Goal: Task Accomplishment & Management: Use online tool/utility

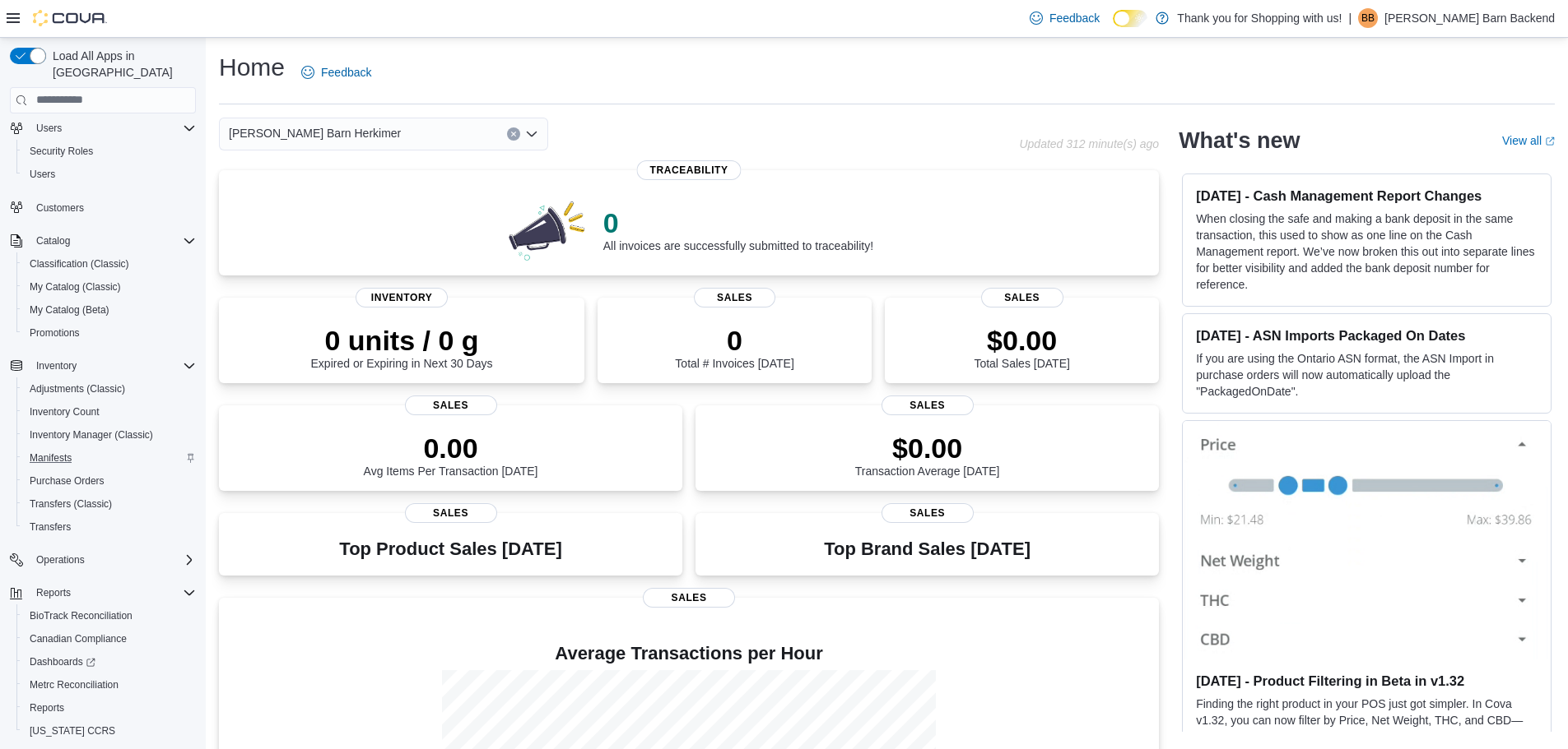
scroll to position [77, 0]
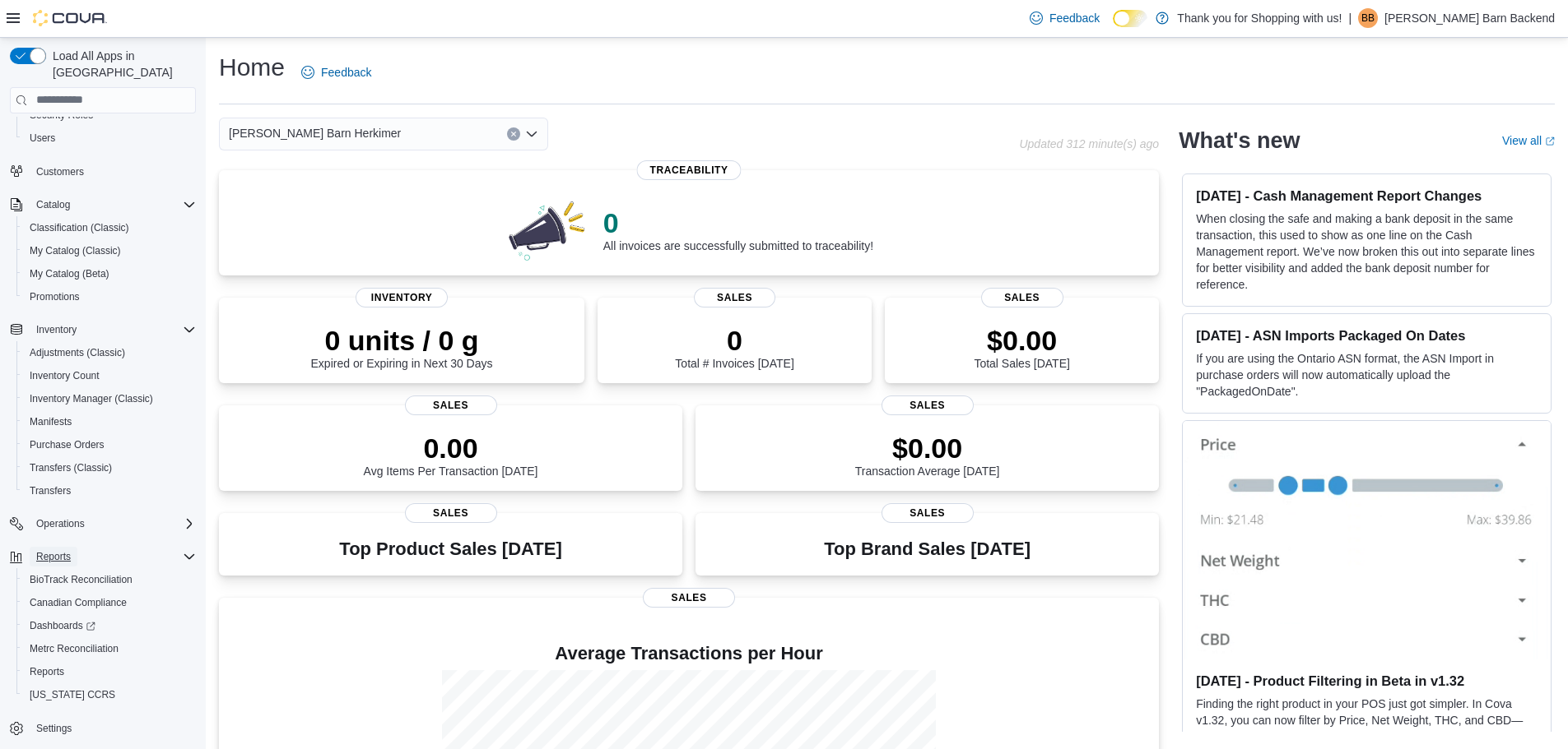
click at [46, 551] on span "Reports" at bounding box center [54, 557] width 35 height 13
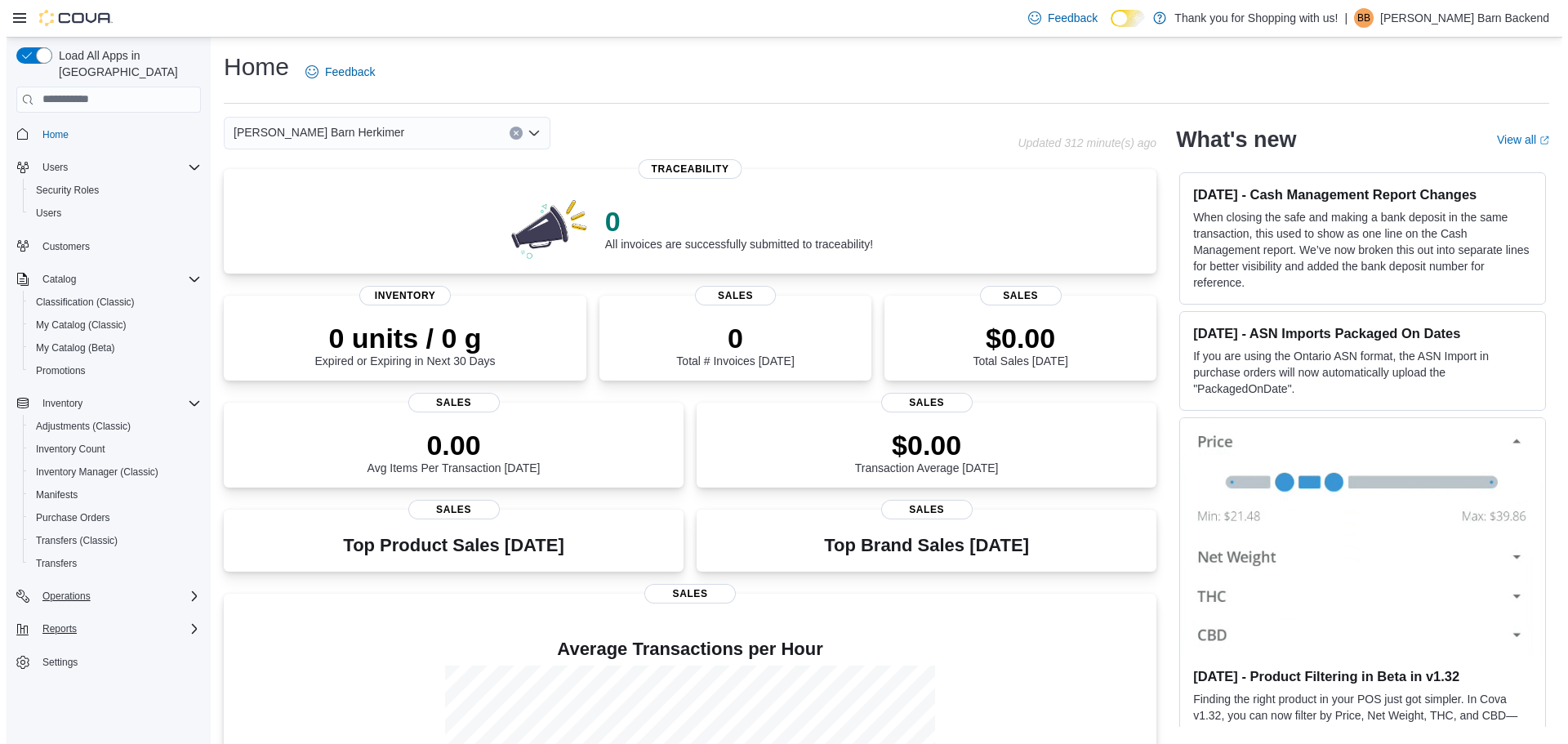
scroll to position [0, 0]
click at [175, 619] on div "Reports" at bounding box center [111, 629] width 165 height 20
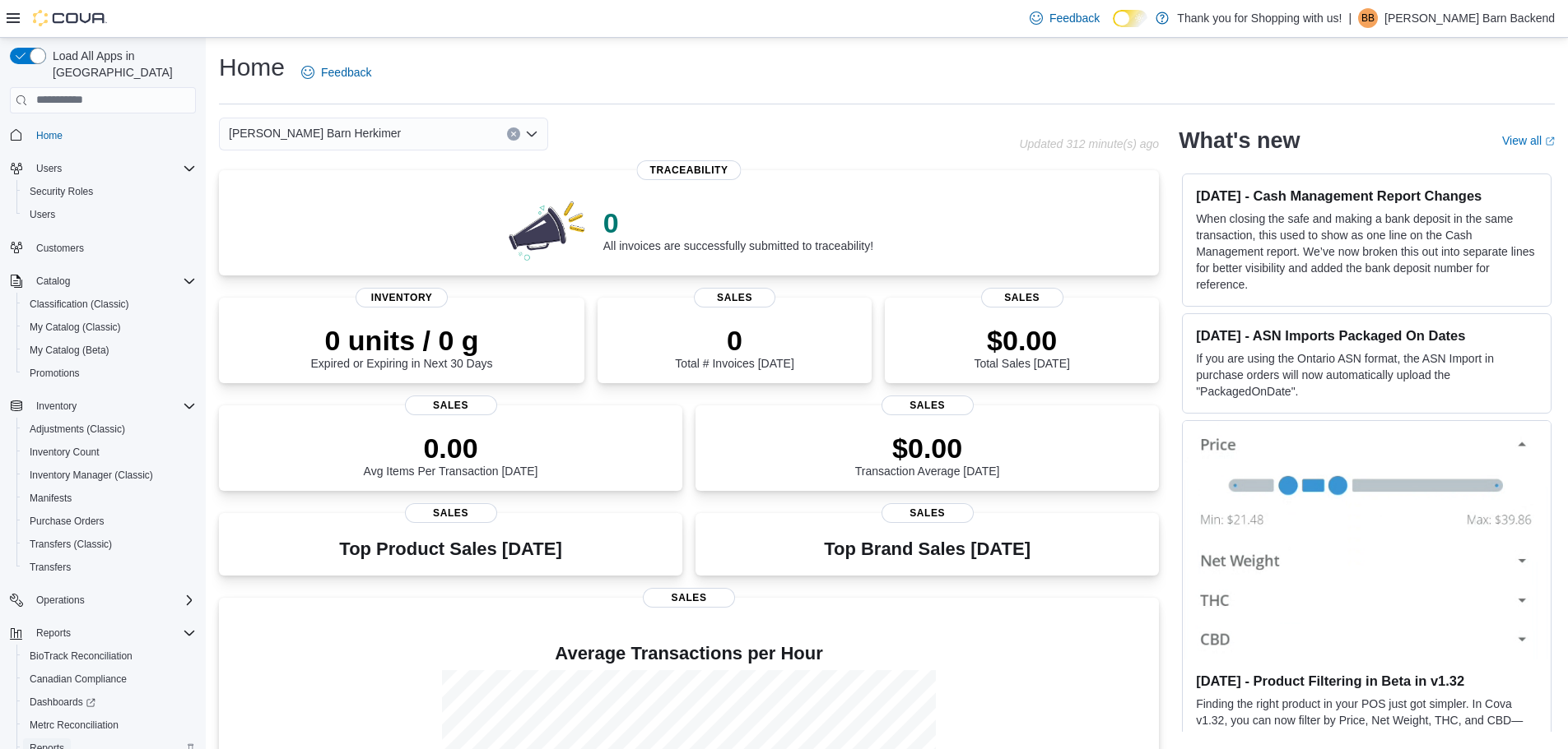
click at [42, 742] on span "Reports" at bounding box center [47, 749] width 35 height 13
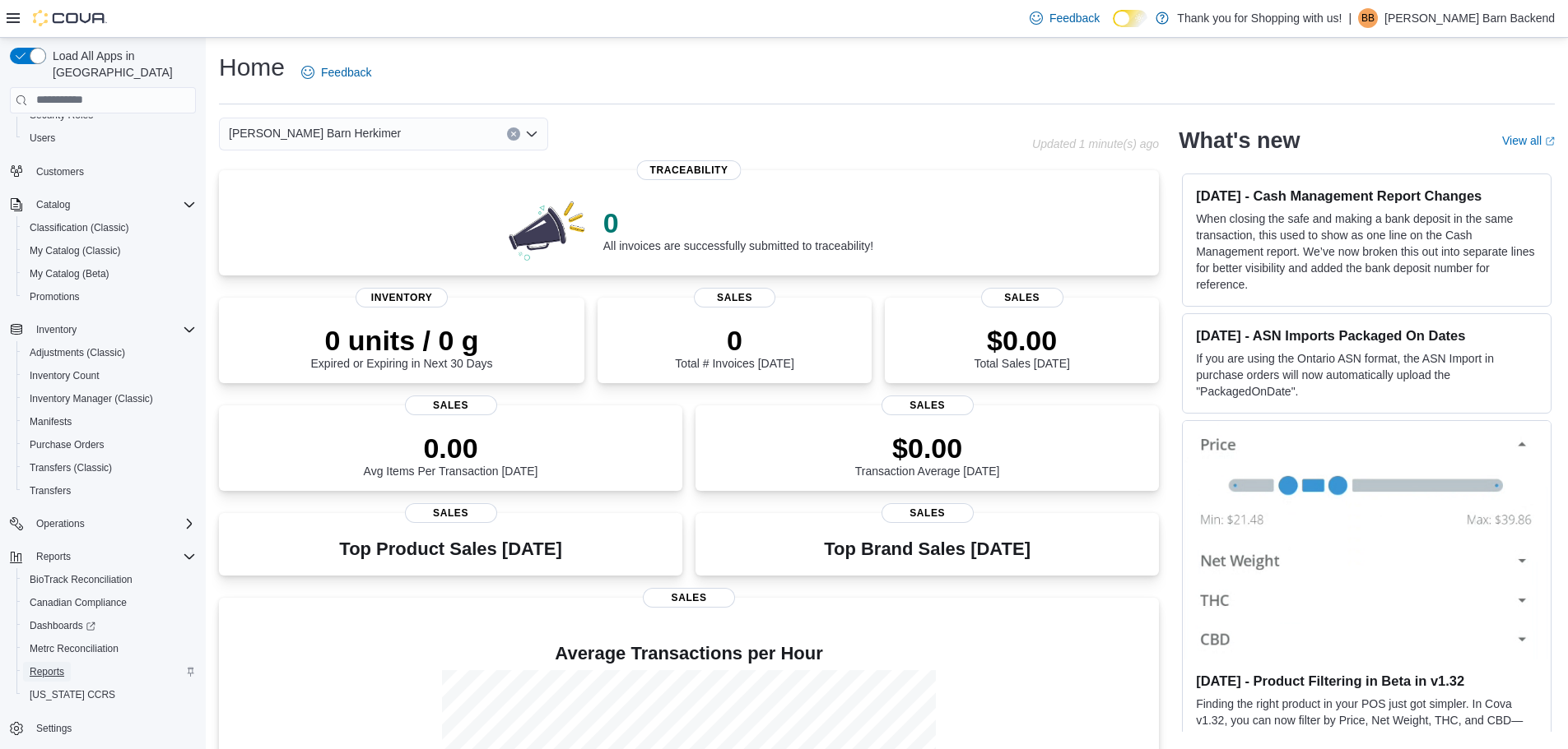
click at [52, 666] on span "Reports" at bounding box center [47, 672] width 35 height 13
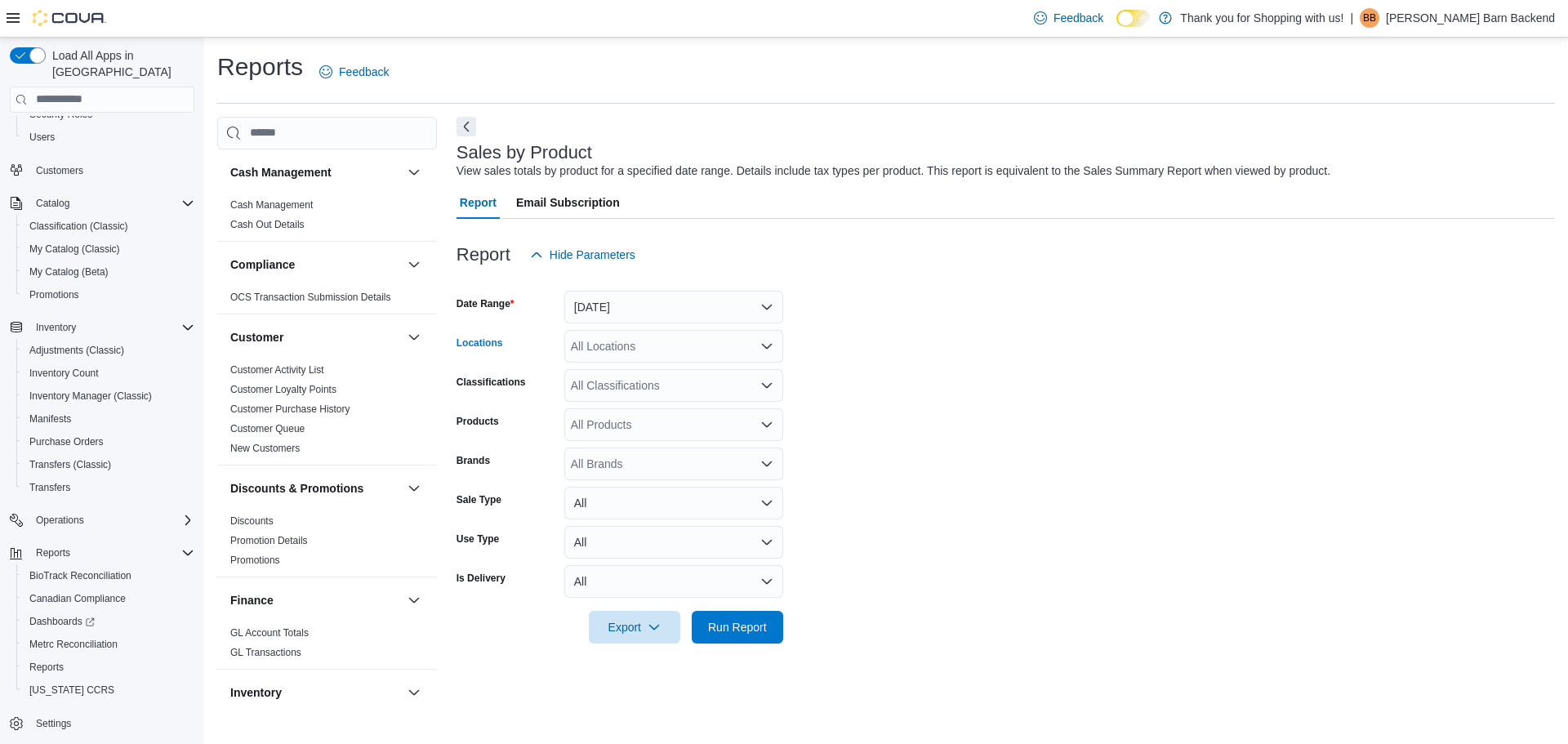
click at [673, 351] on div "All Locations" at bounding box center [673, 346] width 219 height 32
click at [922, 307] on form "Date Range Yesterday Locations All Locations Combo box. Selected. Combo box inp…" at bounding box center [1005, 458] width 1098 height 373
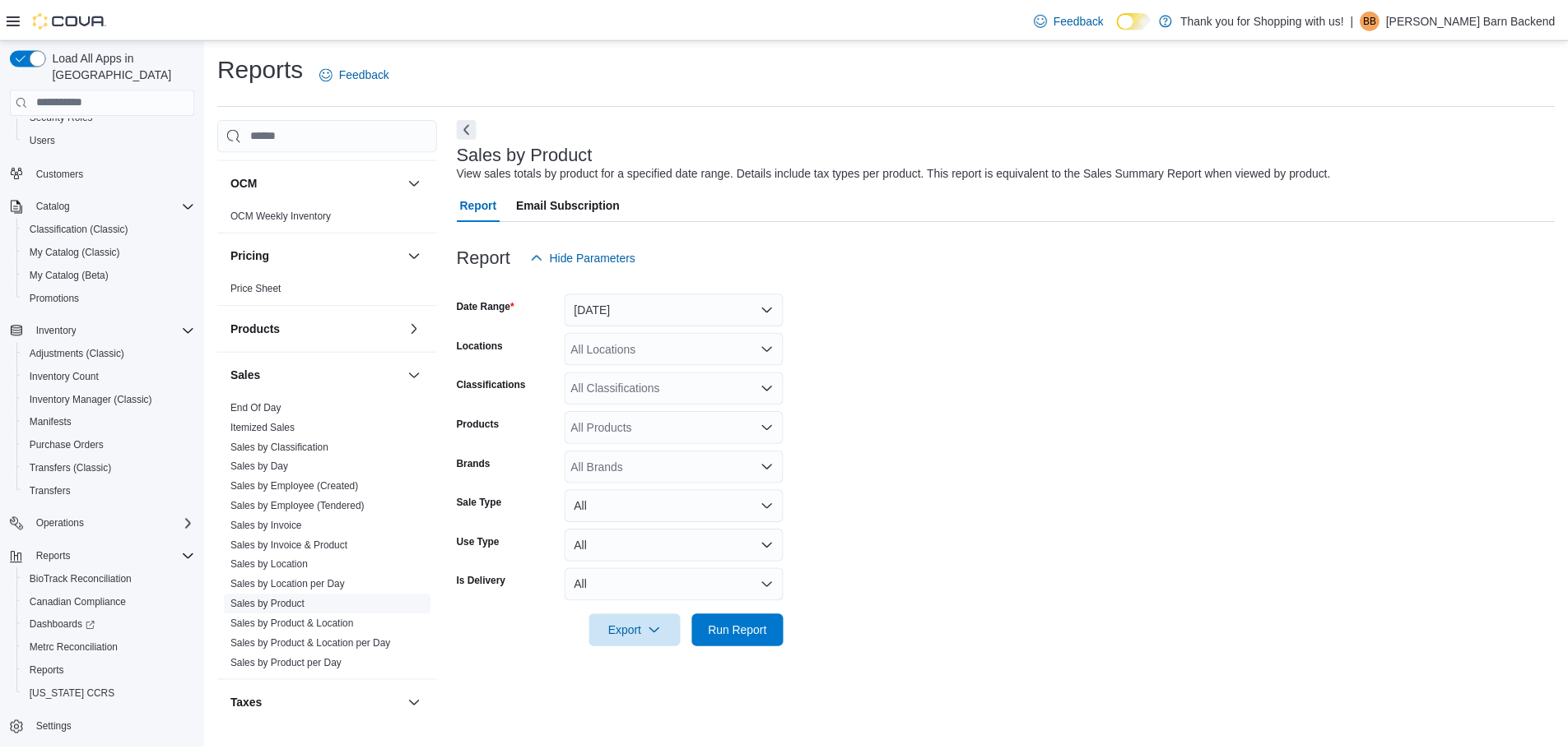
scroll to position [1052, 0]
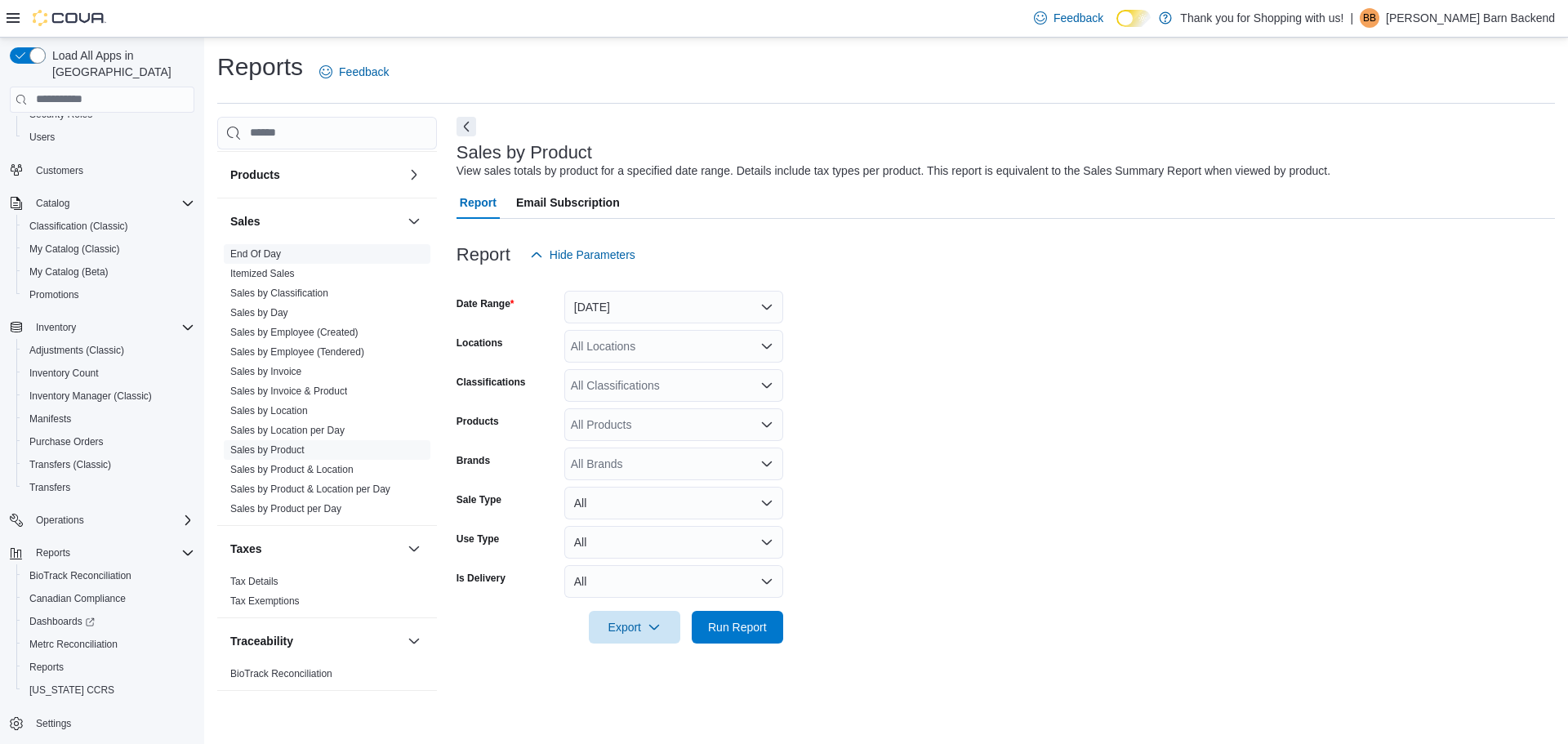
click at [269, 248] on link "End Of Day" at bounding box center [255, 254] width 50 height 11
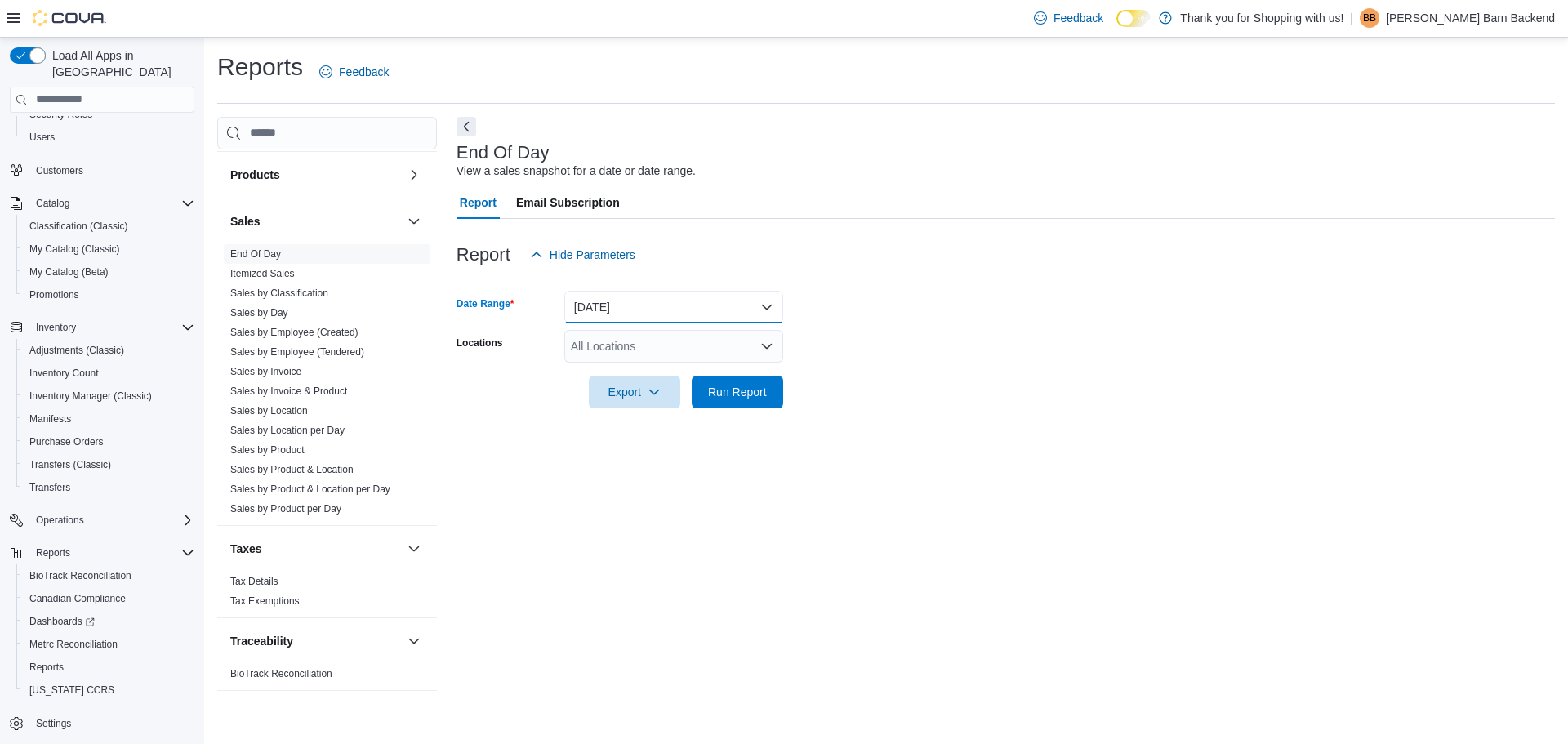
click at [724, 307] on button "Today" at bounding box center [673, 307] width 219 height 32
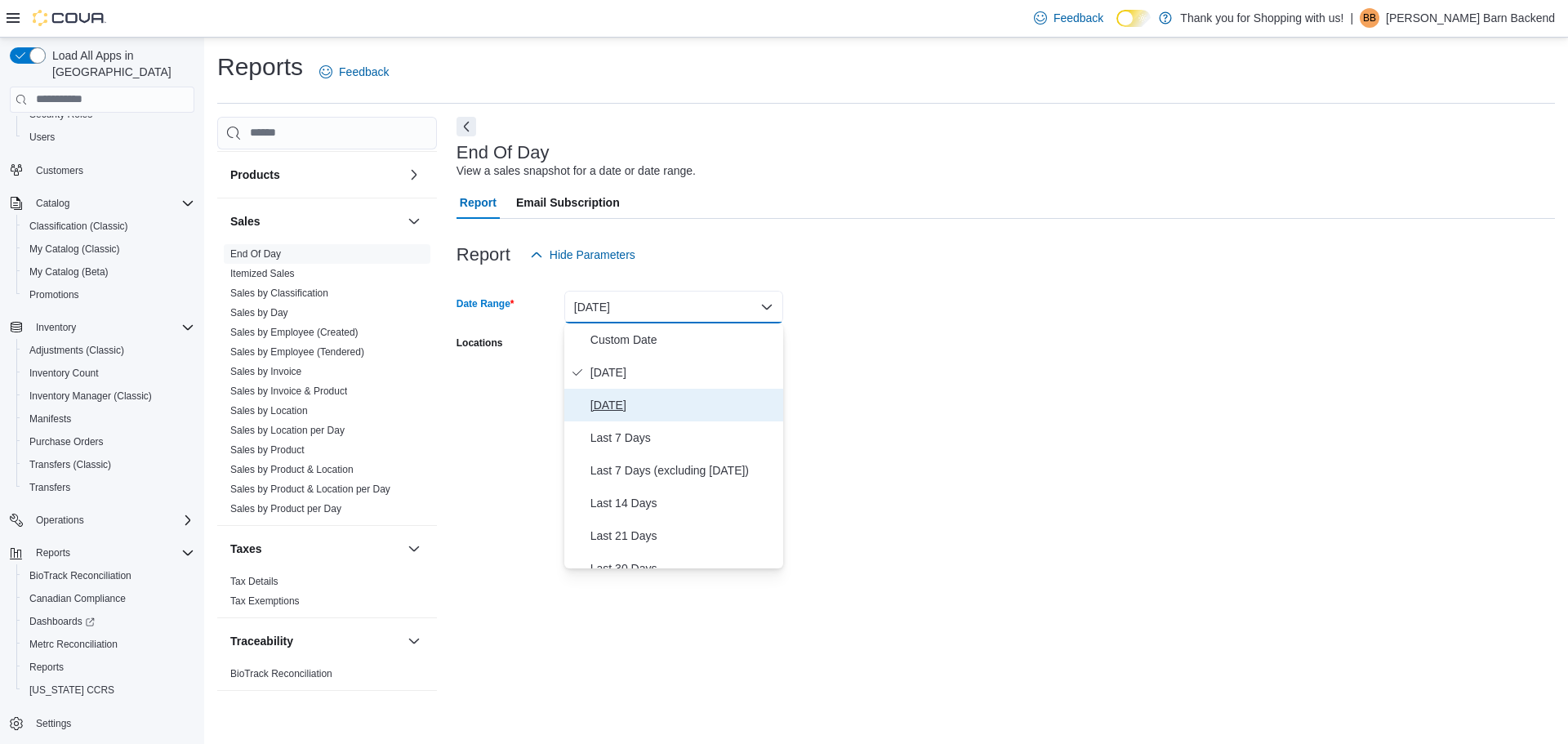
click at [618, 409] on span "Yesterday" at bounding box center [684, 405] width 186 height 20
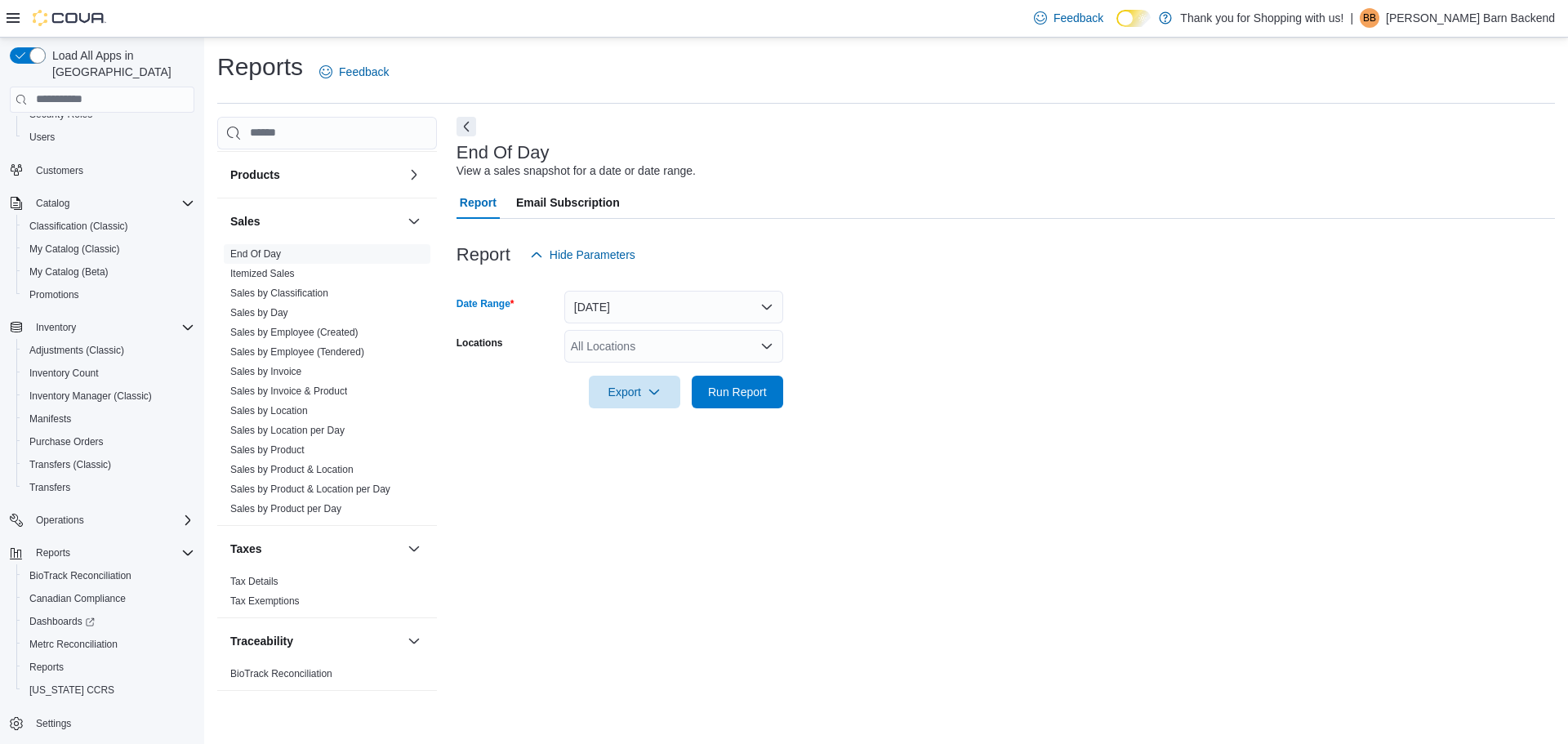
click at [735, 339] on div "All Locations" at bounding box center [673, 346] width 219 height 32
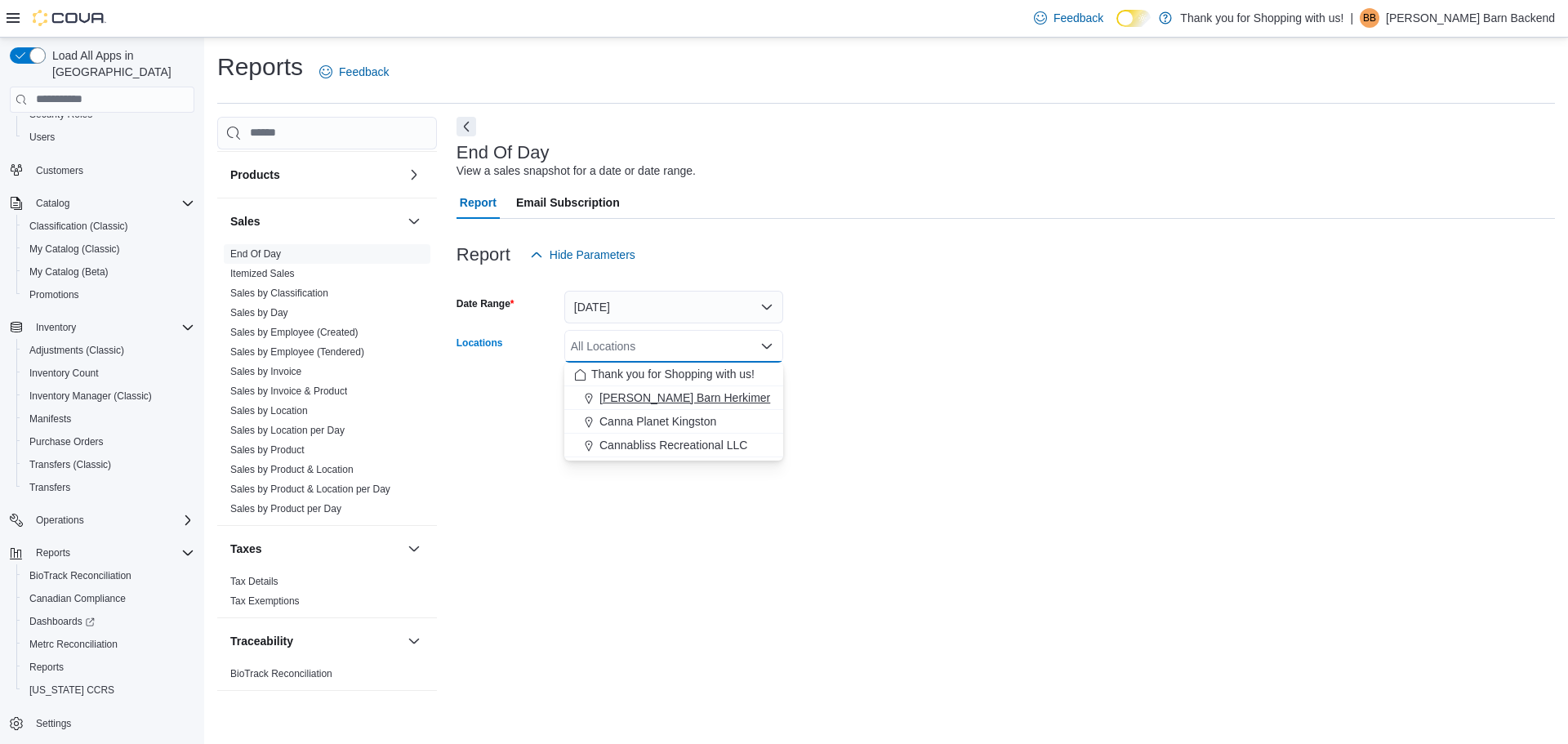
click at [686, 402] on span "[PERSON_NAME] Barn Herkimer" at bounding box center [684, 398] width 170 height 16
click at [864, 382] on form "Date Range Yesterday Locations Budd Barn Herkimer Combo box. Selected. Budd Bar…" at bounding box center [1005, 340] width 1098 height 137
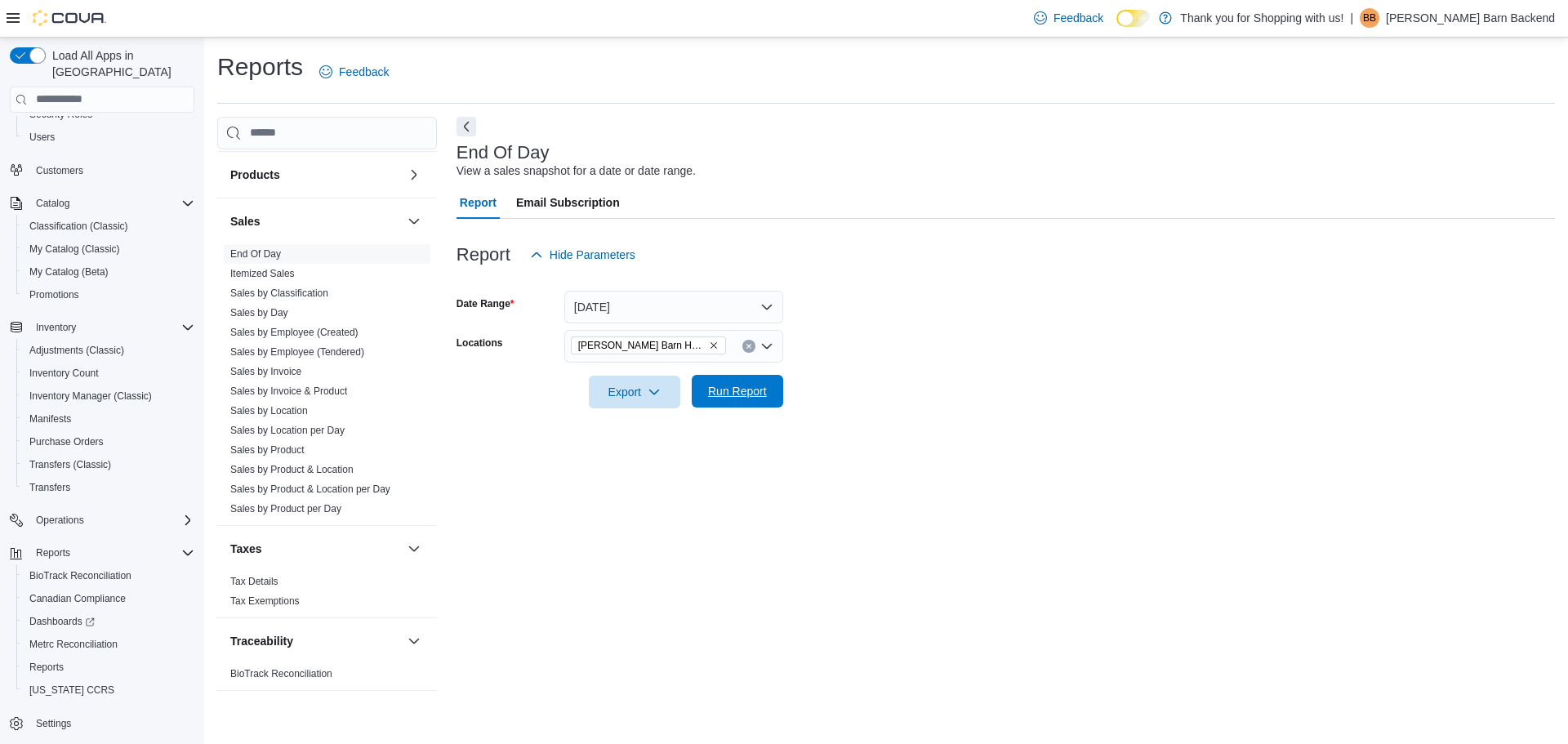
click at [760, 394] on span "Run Report" at bounding box center [738, 391] width 59 height 16
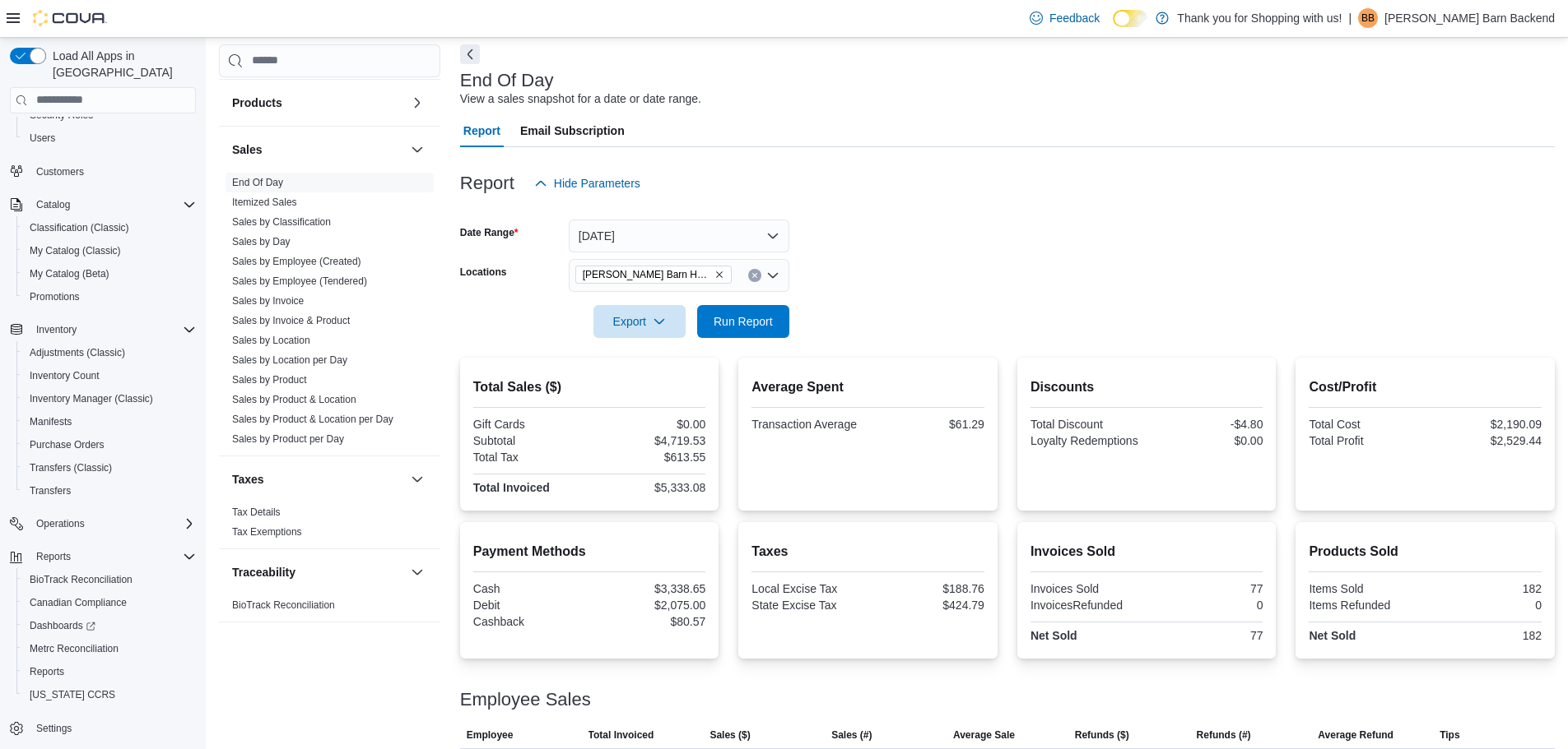
scroll to position [188, 0]
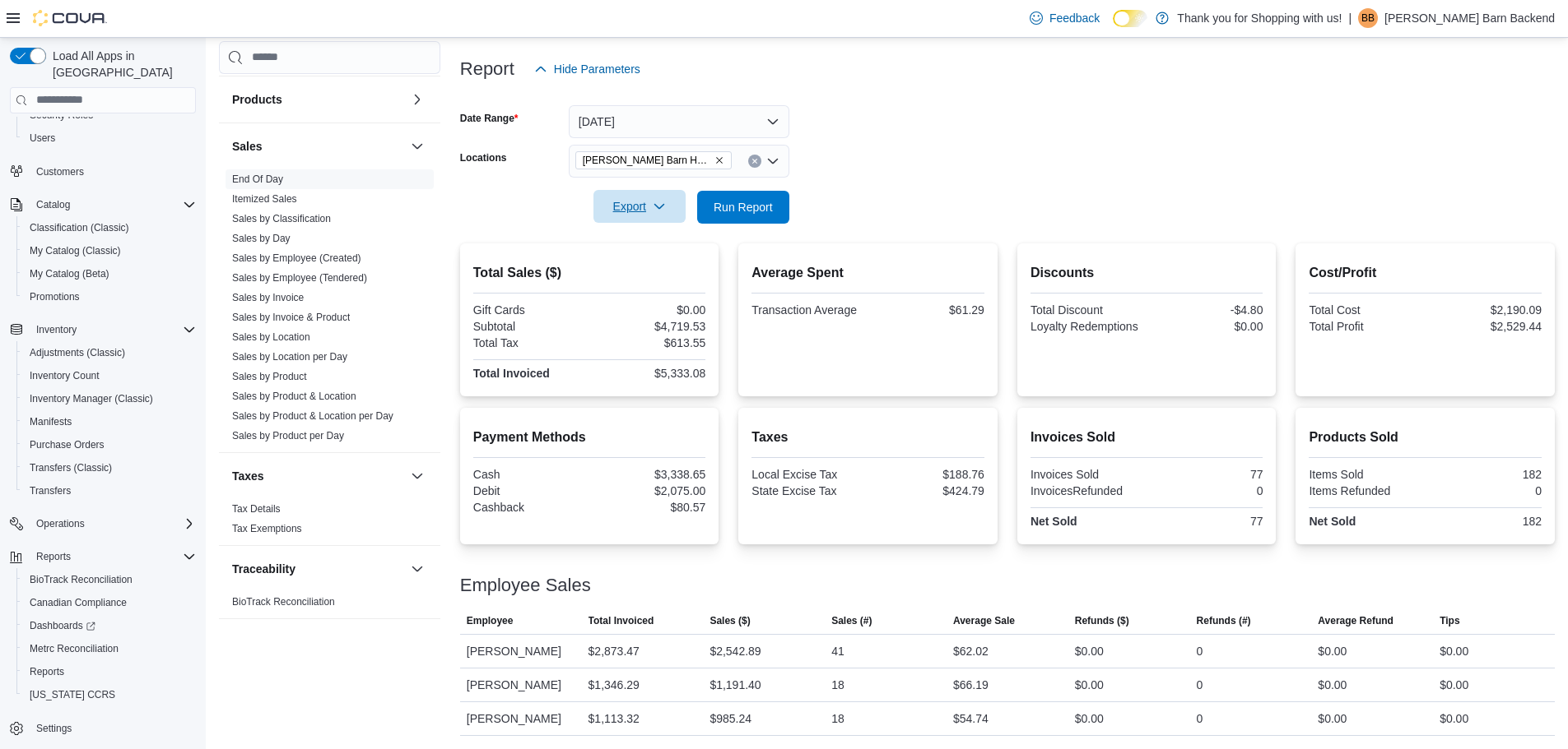
click at [678, 209] on button "Export" at bounding box center [639, 206] width 92 height 33
click at [648, 266] on span "Export to Pdf" at bounding box center [641, 273] width 74 height 13
click at [593, 191] on button "Export" at bounding box center [639, 207] width 92 height 33
click at [931, 150] on form "Date Range Yesterday Locations Budd Barn Herkimer Export Run Report" at bounding box center [1007, 154] width 1095 height 138
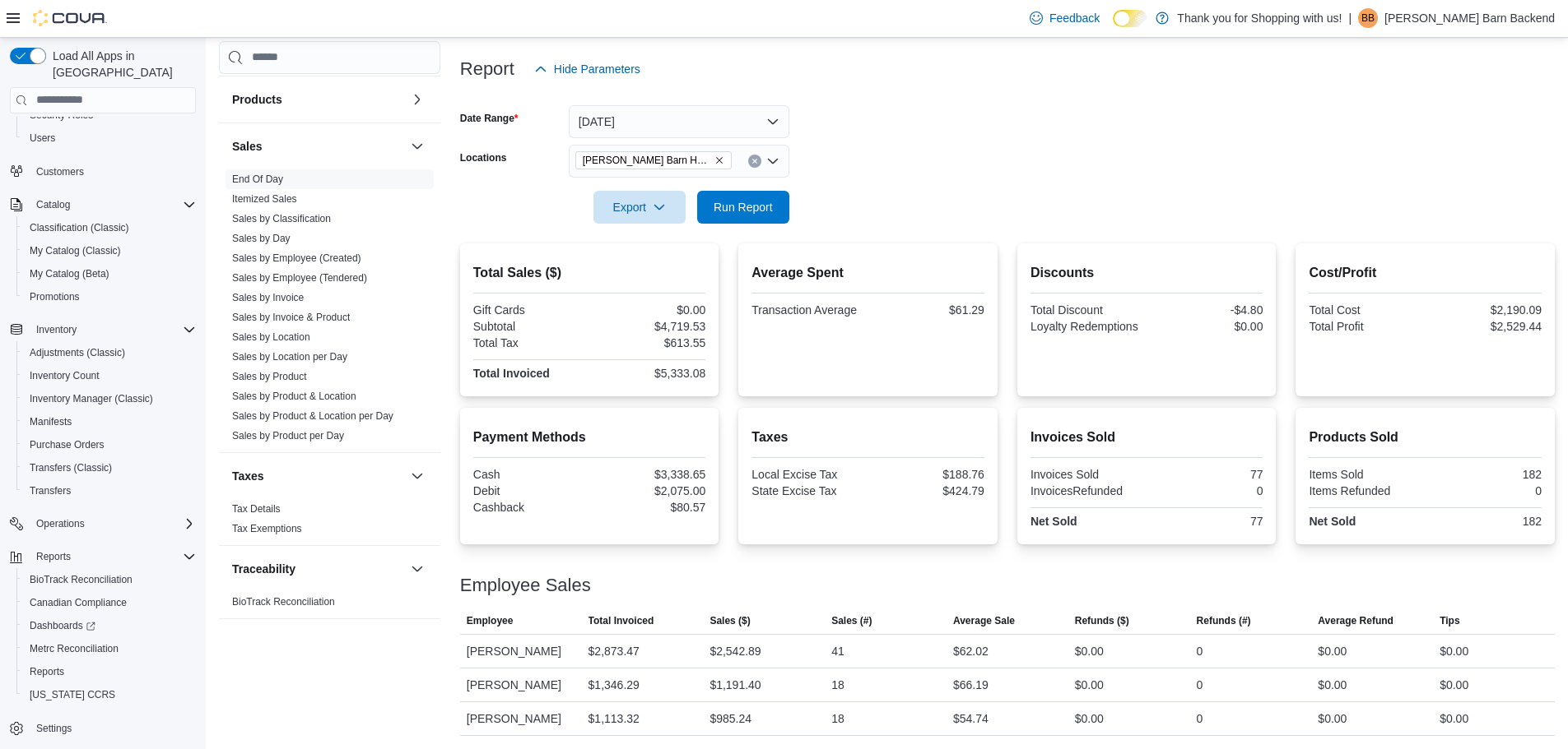
click at [770, 156] on icon "Open list of options" at bounding box center [773, 161] width 13 height 13
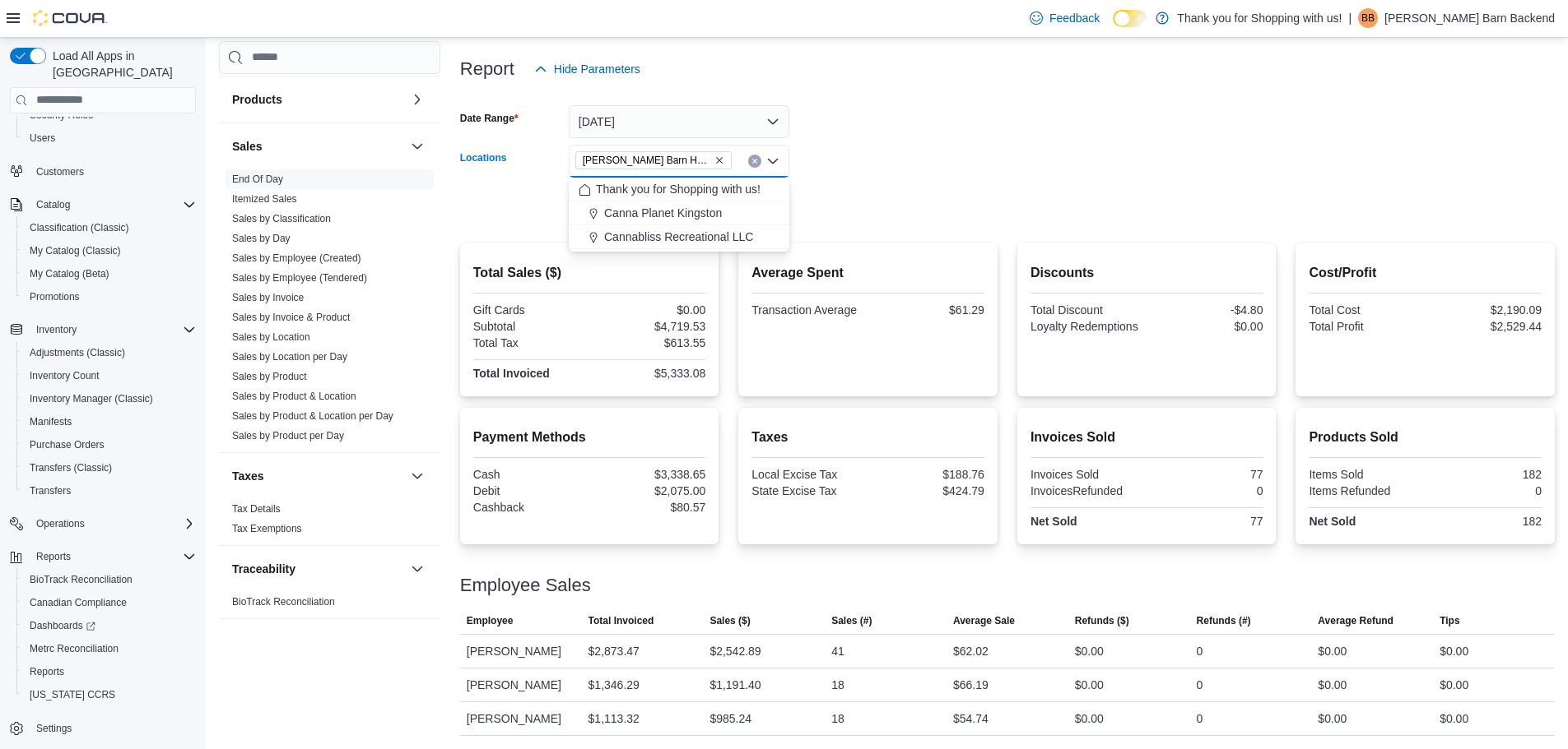
click at [755, 166] on button "Clear input" at bounding box center [755, 161] width 13 height 13
click at [941, 127] on form "Date Range Yesterday Locations All Locations Combo box. Selected. Combo box inp…" at bounding box center [1007, 154] width 1095 height 138
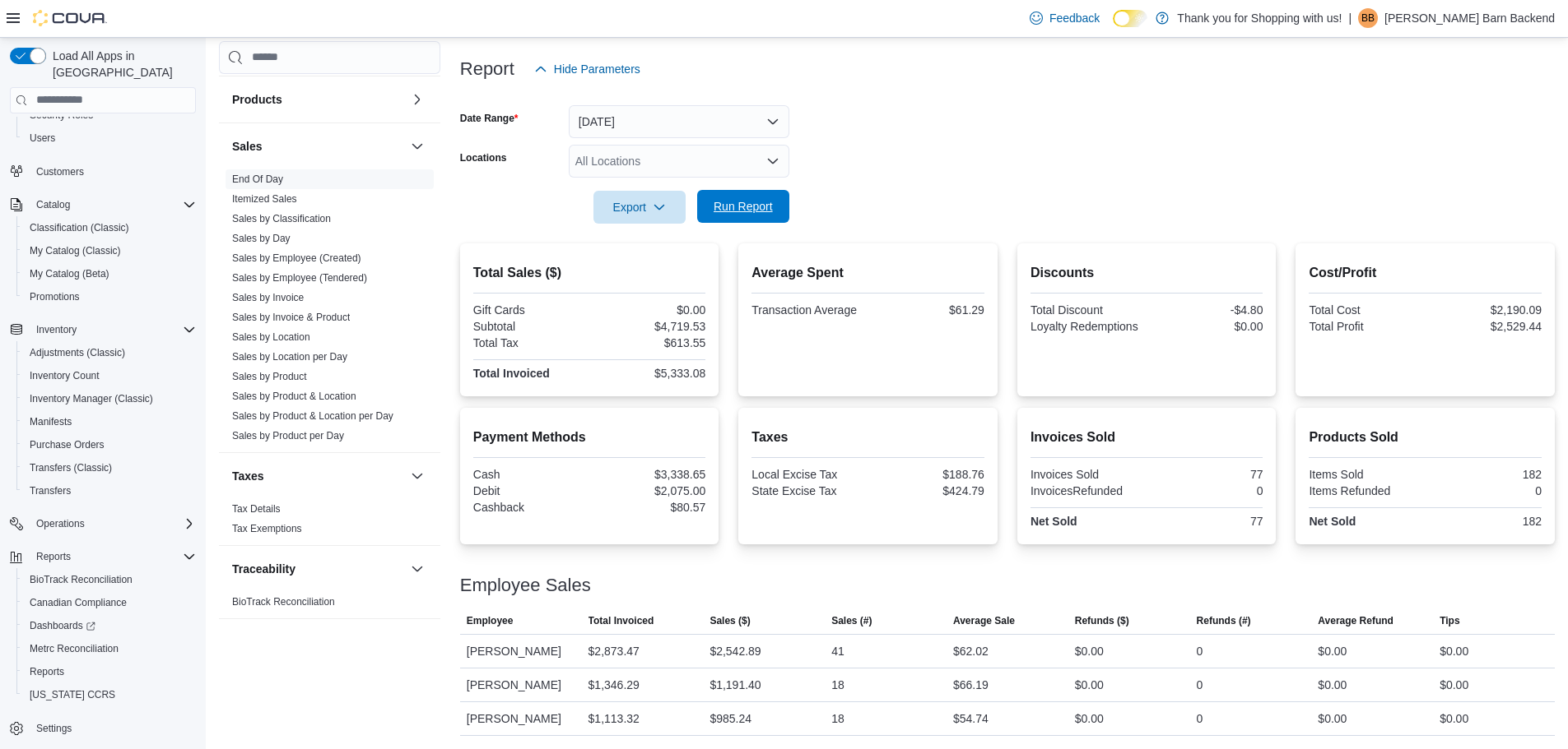
click at [714, 202] on span "Run Report" at bounding box center [744, 206] width 59 height 16
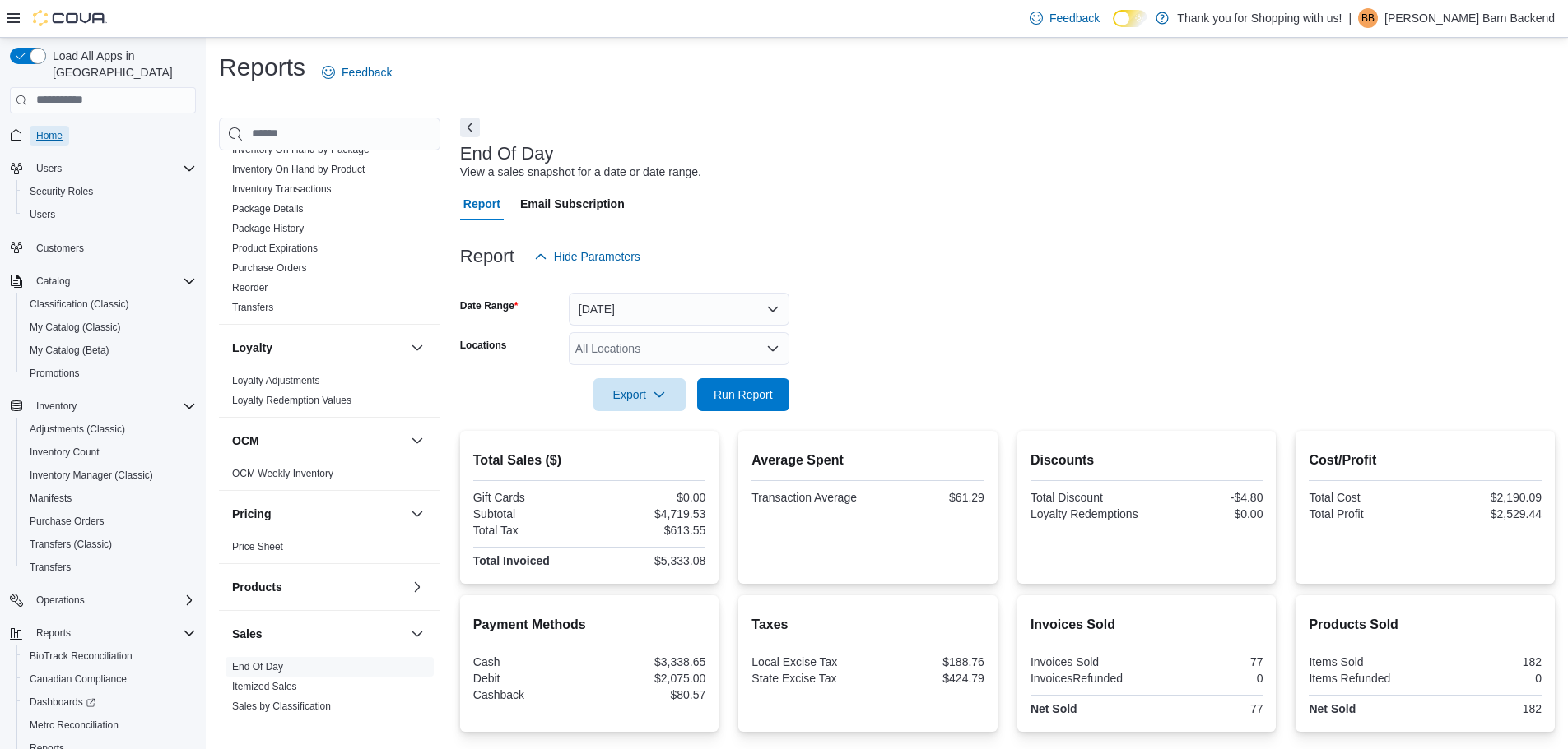
click at [53, 129] on span "Home" at bounding box center [49, 136] width 26 height 13
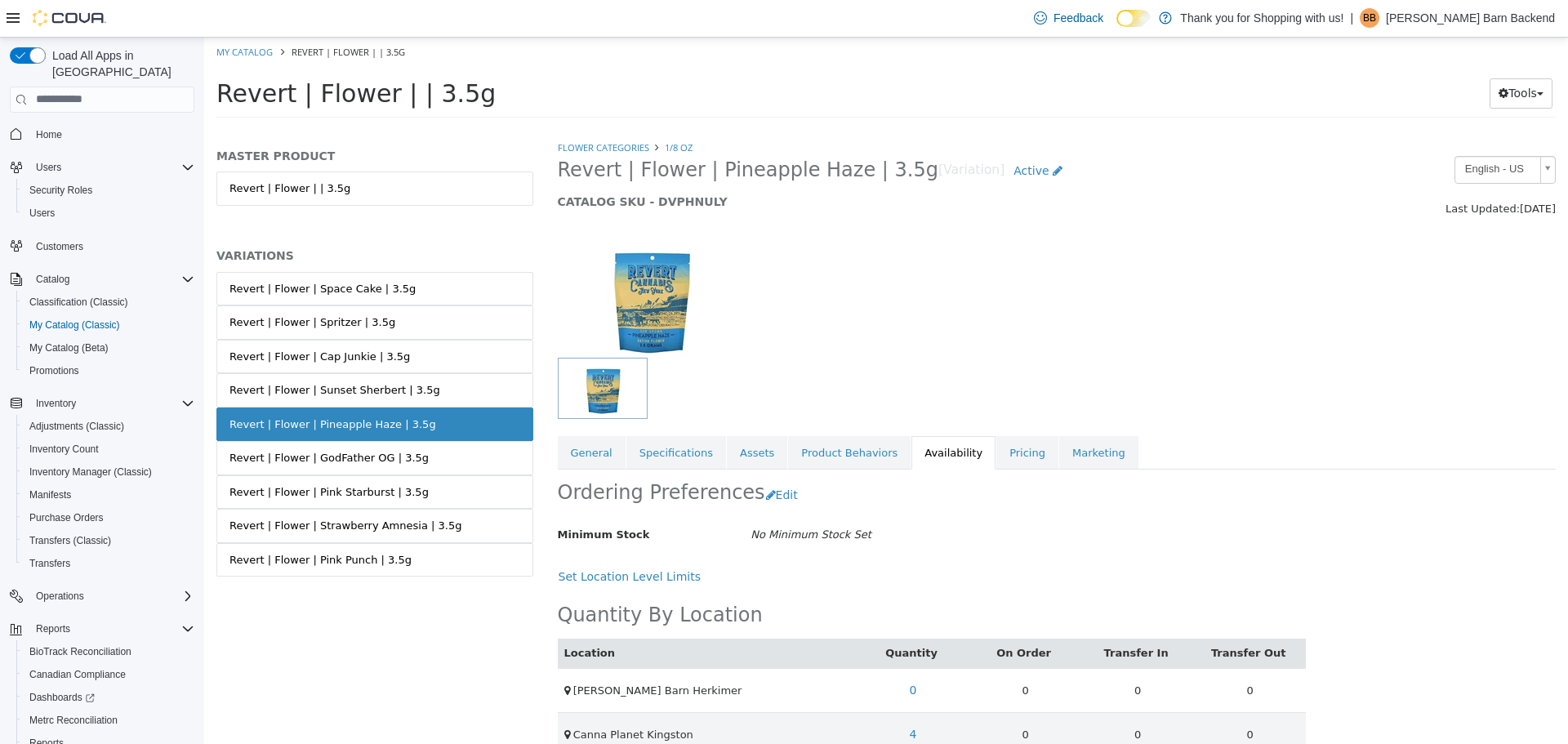
scroll to position [74, 0]
